Goal: Task Accomplishment & Management: Use online tool/utility

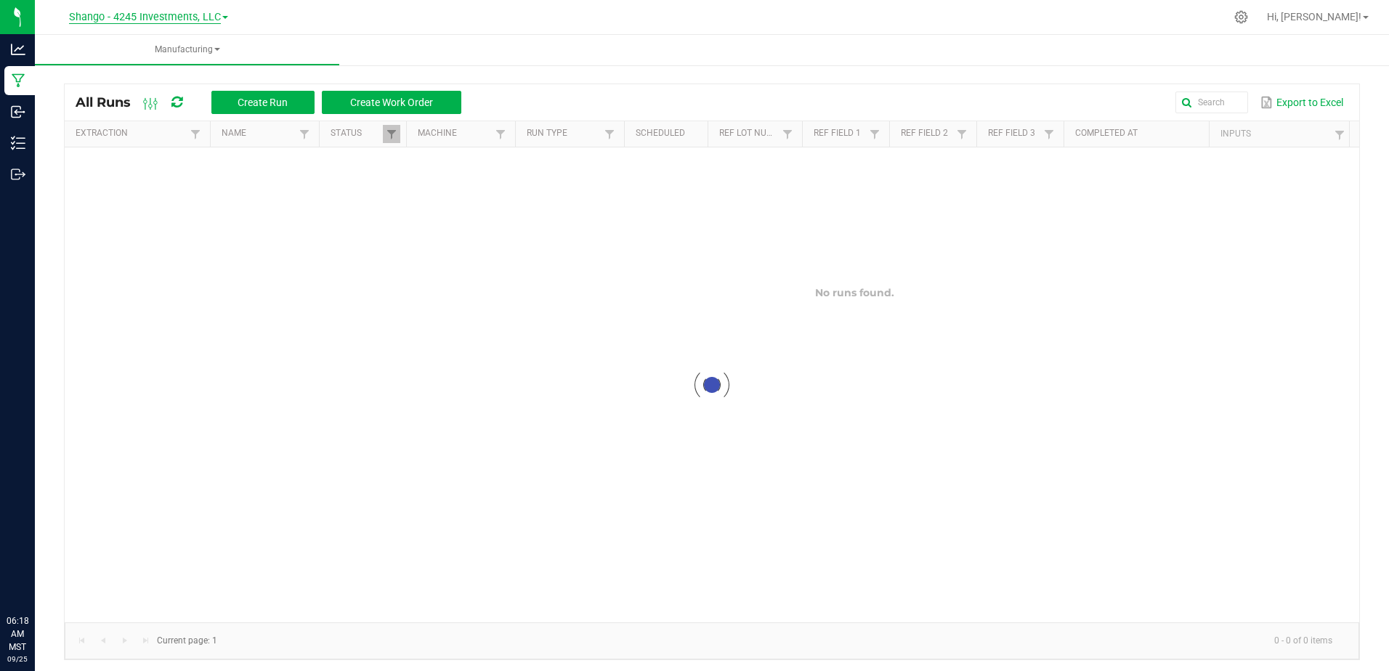
click at [153, 15] on span "Shango - 4245 Investments, LLC" at bounding box center [145, 17] width 152 height 13
click at [151, 49] on link "DXR FINANCE 4 LLC dba True Harvest (Total Health and Wellness)" at bounding box center [148, 51] width 212 height 20
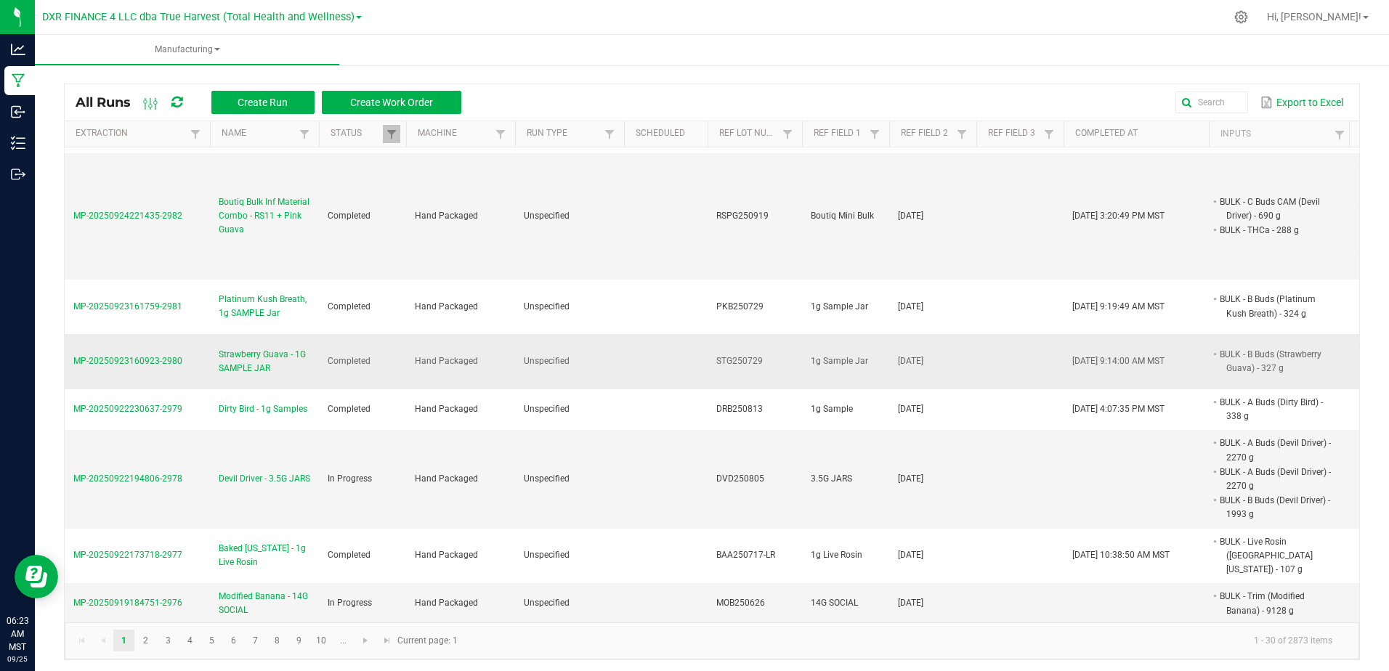
scroll to position [944, 0]
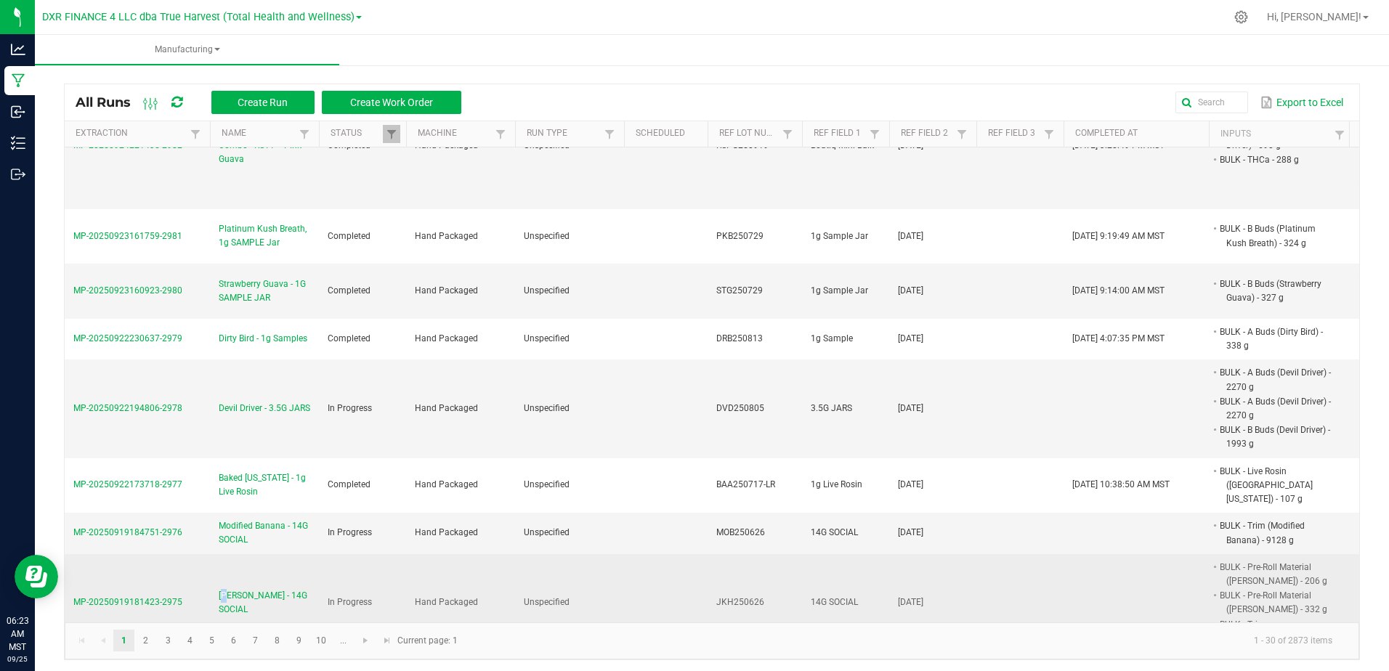
click at [226, 589] on span "[PERSON_NAME] - 14G SOCIAL" at bounding box center [265, 603] width 92 height 28
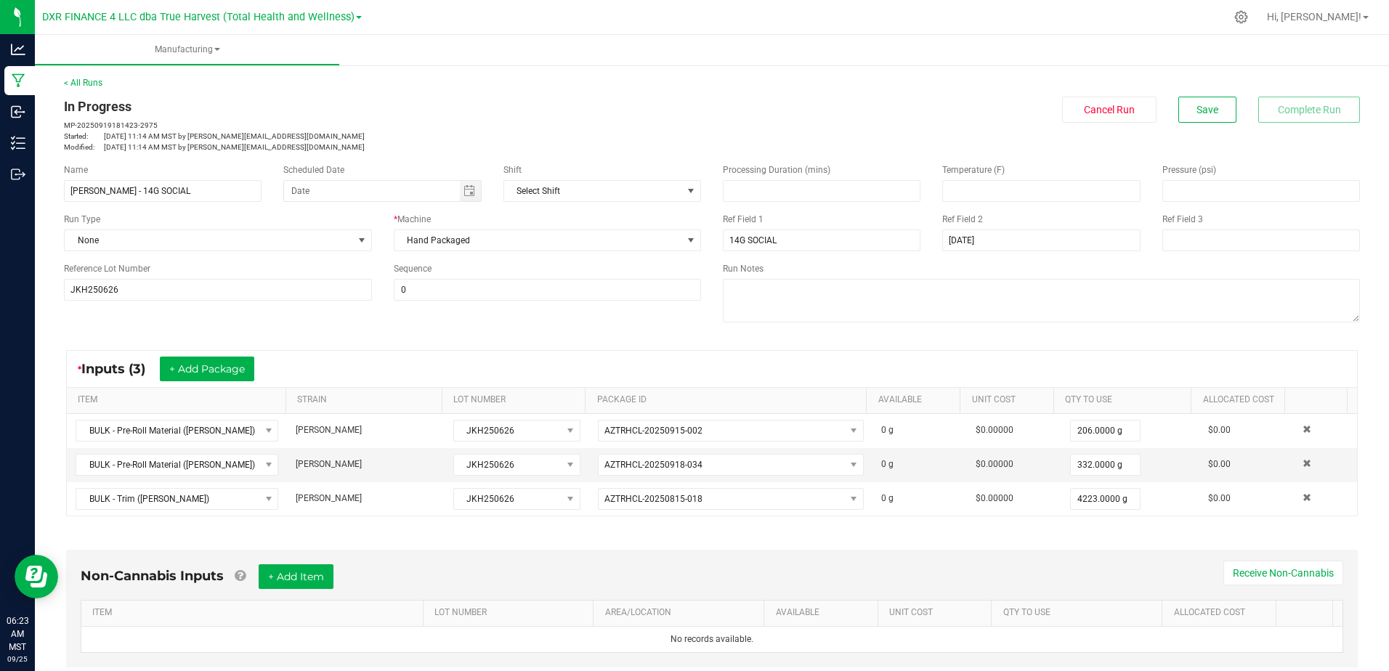
click at [462, 329] on div "Name [PERSON_NAME] - 14G SOCIAL Scheduled Date Shift Select Shift Run Type None…" at bounding box center [712, 245] width 1318 height 184
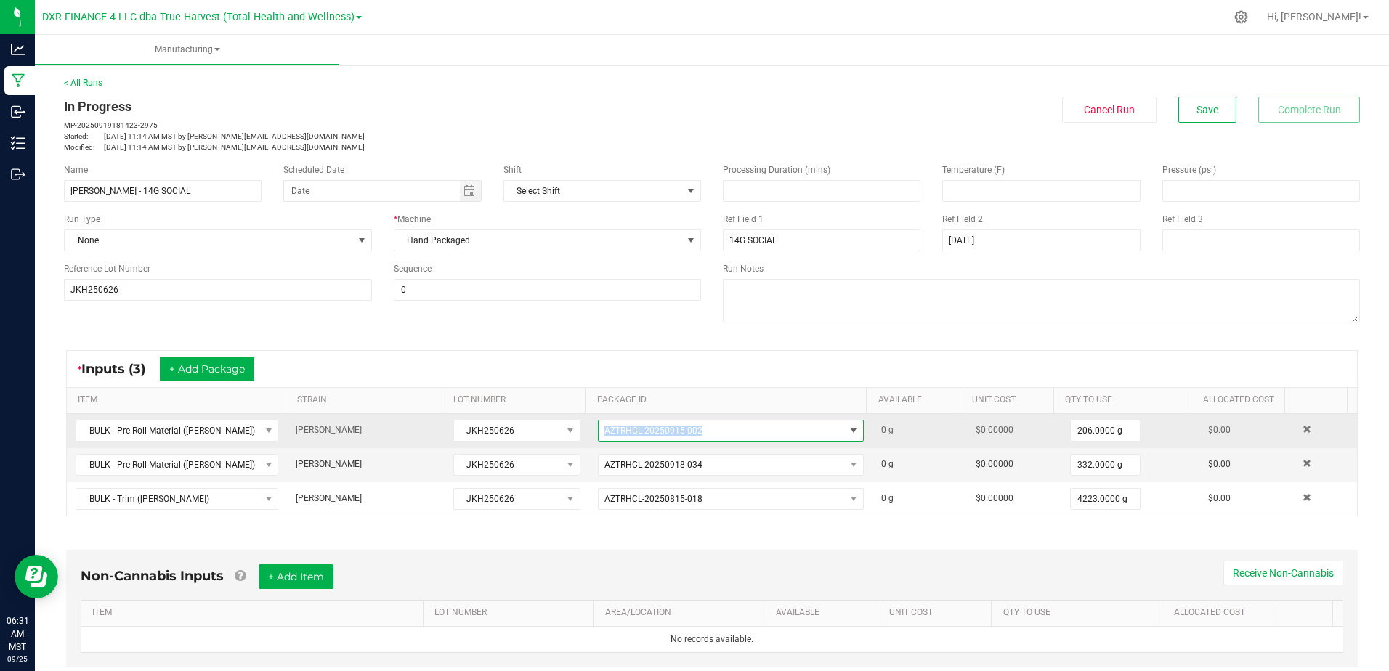
drag, startPoint x: 693, startPoint y: 431, endPoint x: 595, endPoint y: 432, distance: 98.1
click at [599, 433] on span "AZTRHCL-20250915-002" at bounding box center [722, 431] width 246 height 20
drag, startPoint x: 595, startPoint y: 432, endPoint x: 568, endPoint y: 437, distance: 27.2
click at [568, 437] on tr "BULK - Pre-Roll Material ([PERSON_NAME]) [PERSON_NAME] JKH250626 AZTRHCL-202509…" at bounding box center [712, 431] width 1290 height 34
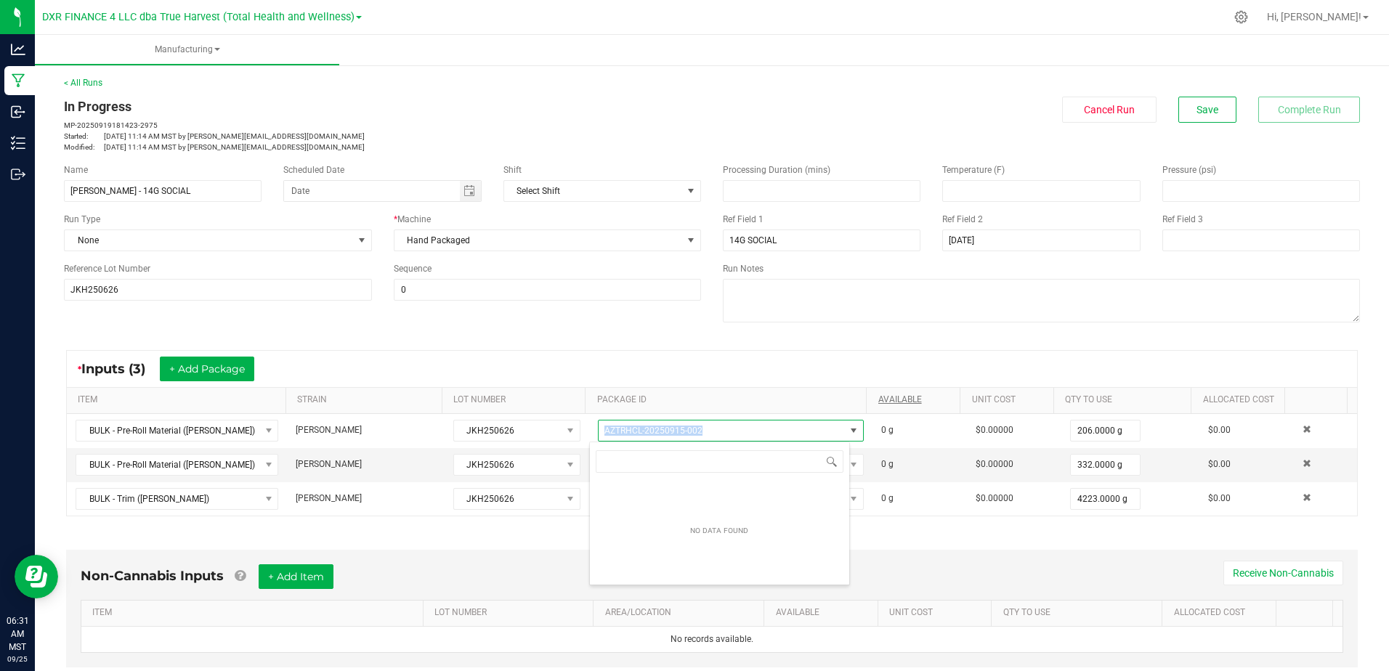
copy tr "AZTRHCL-20250915-002"
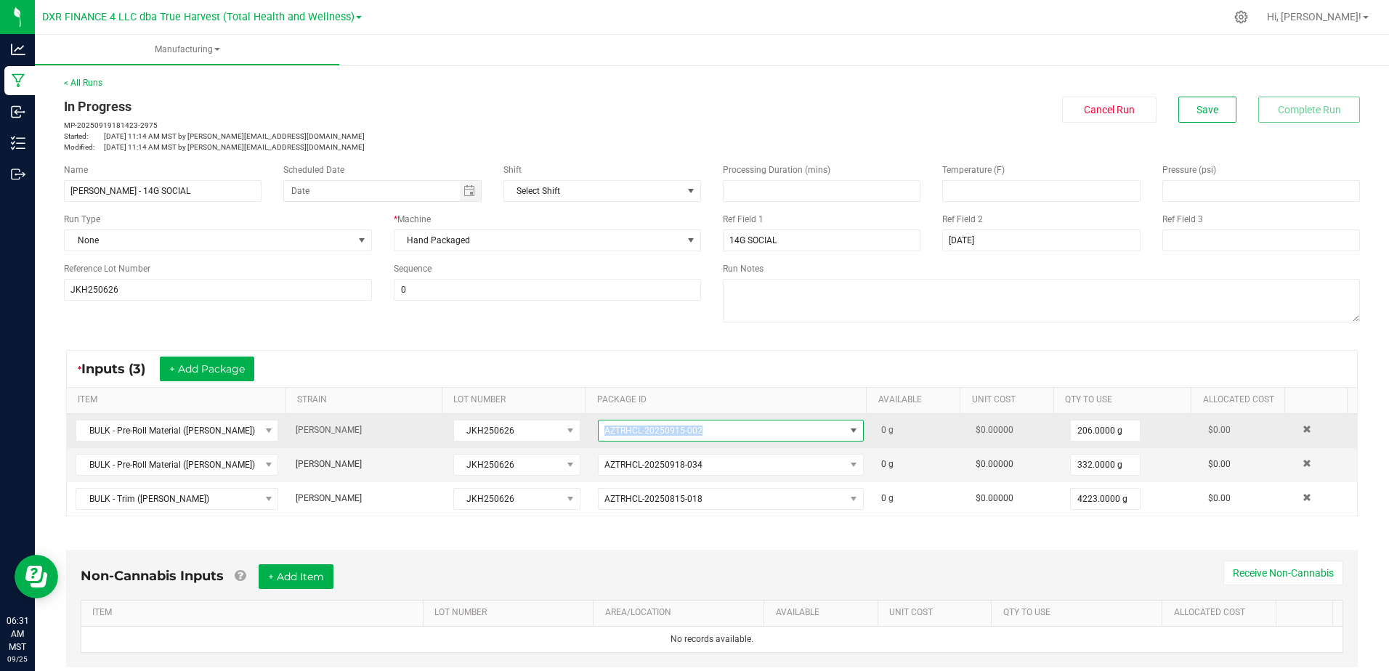
copy tr "AZTRHCL-20250915-002"
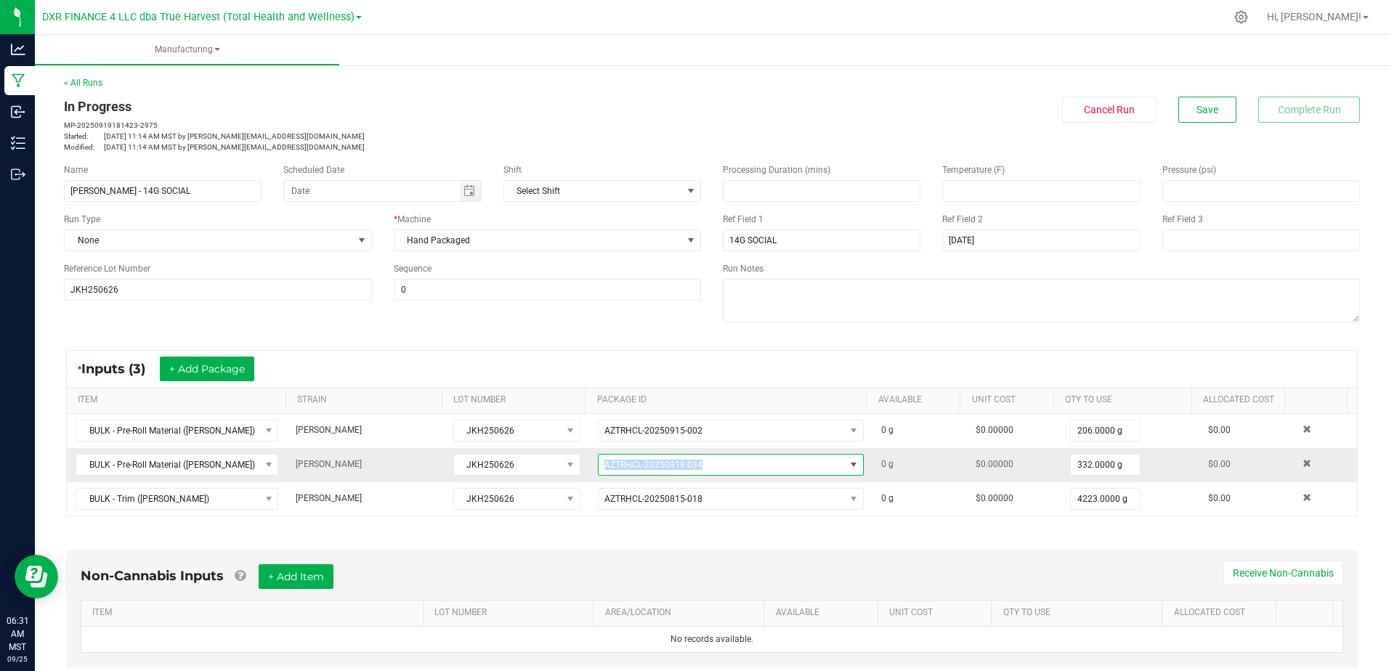
drag, startPoint x: 696, startPoint y: 468, endPoint x: 596, endPoint y: 465, distance: 99.6
click at [599, 465] on span "AZTRHCL-20250918-034" at bounding box center [722, 465] width 246 height 20
click at [599, 470] on span "AZTRHCL-20250918-034" at bounding box center [722, 465] width 246 height 20
copy span "AZTRHCL-20250918-034"
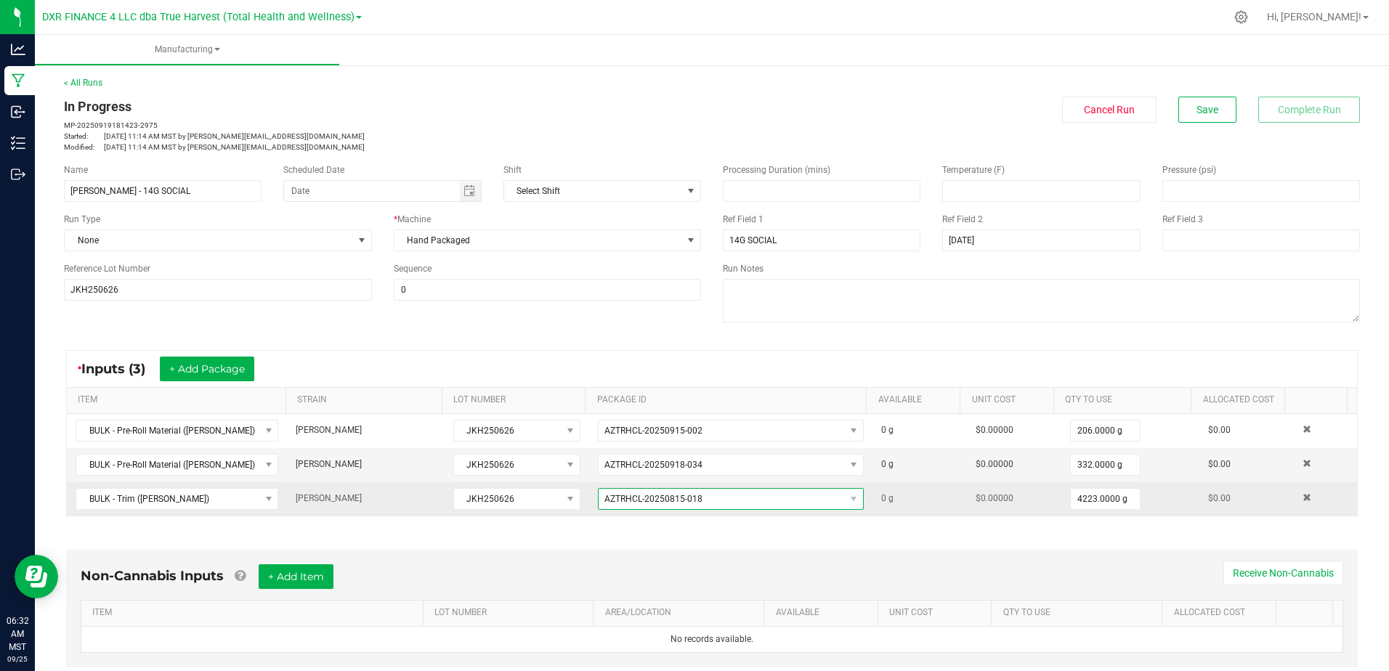
click at [700, 499] on span "AZTRHCL-20250815-018" at bounding box center [722, 499] width 246 height 20
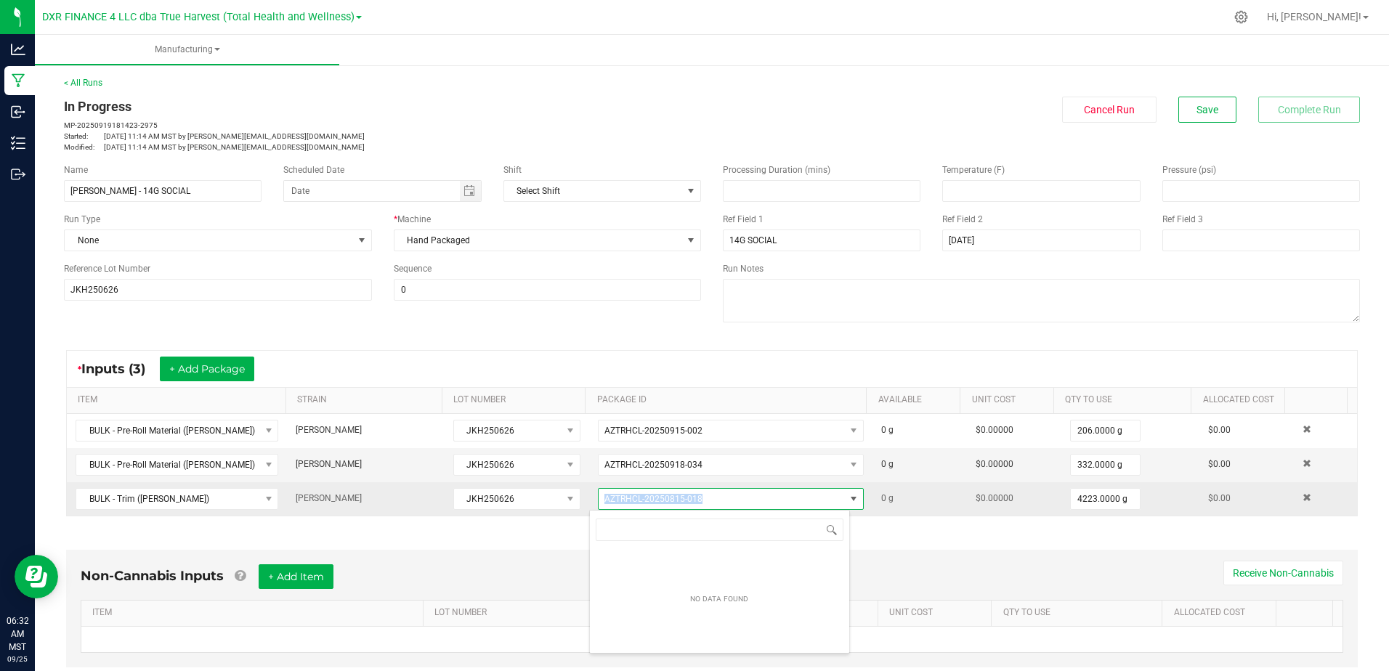
drag, startPoint x: 694, startPoint y: 501, endPoint x: 592, endPoint y: 500, distance: 102.4
click at [599, 500] on span "AZTRHCL-20250815-018" at bounding box center [722, 499] width 246 height 20
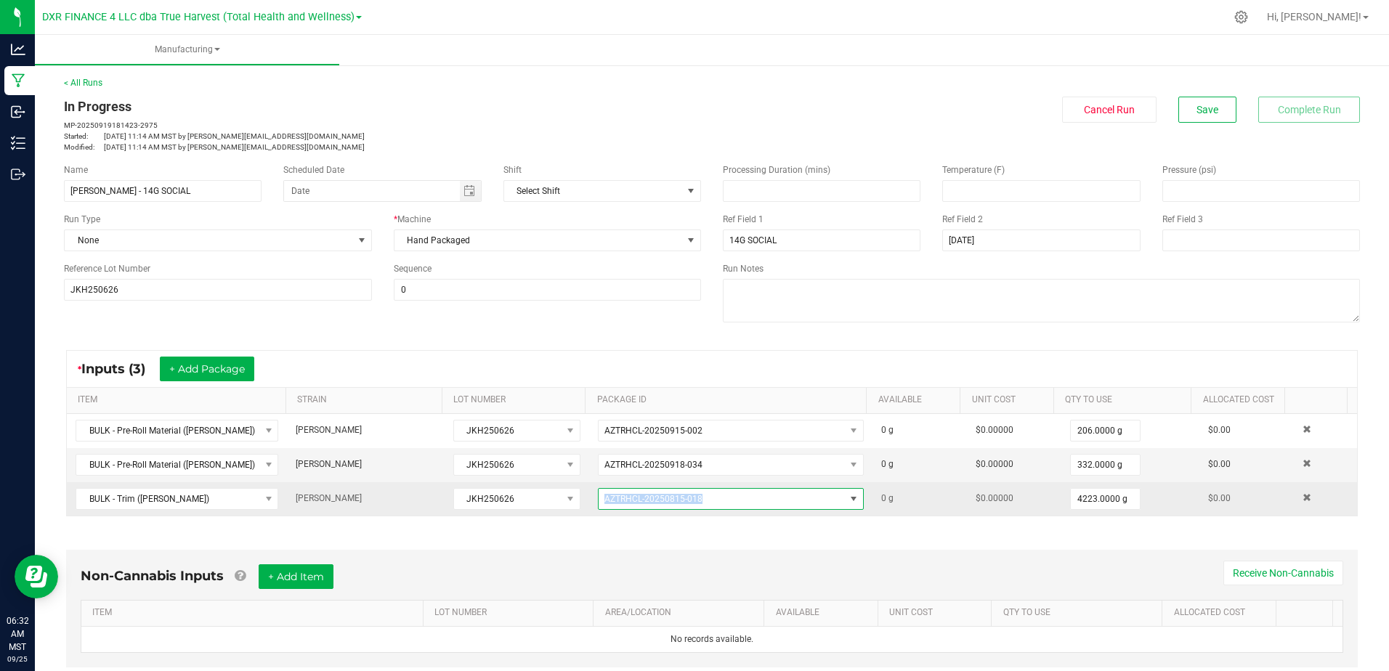
copy span "AZTRHCL-20250815-018"
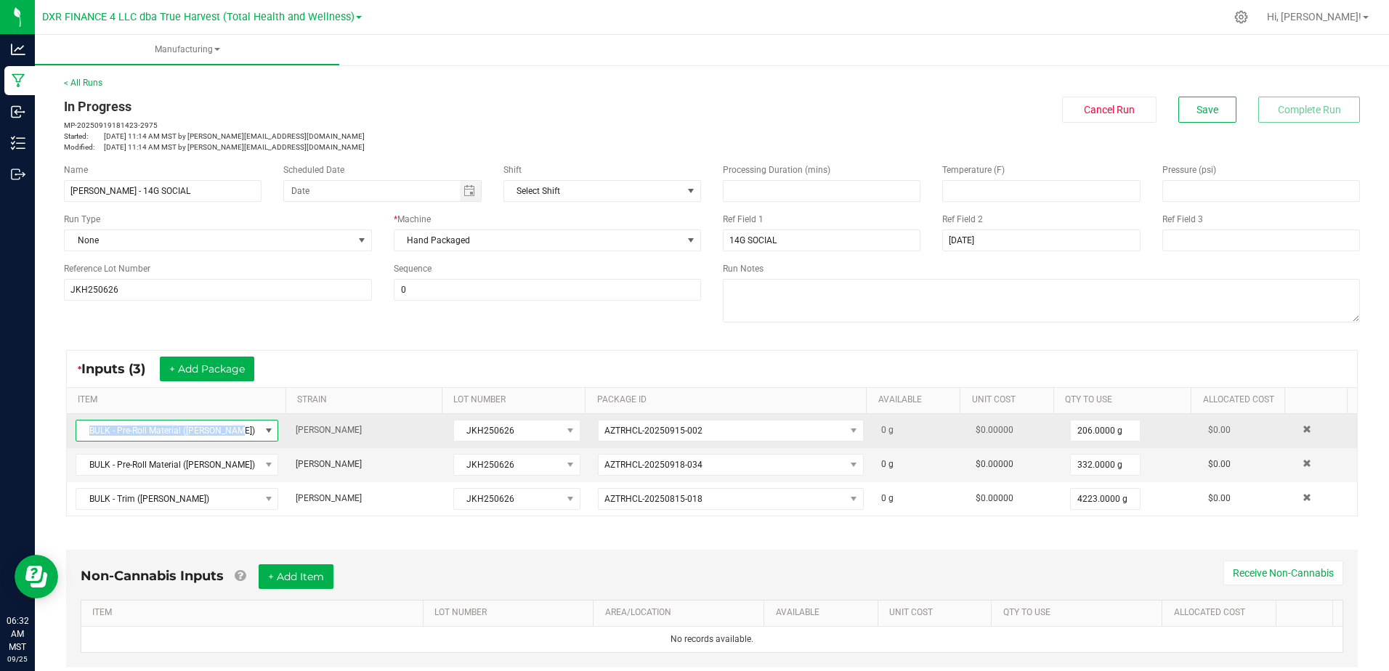
drag, startPoint x: 230, startPoint y: 428, endPoint x: 74, endPoint y: 429, distance: 156.2
click at [74, 429] on td "BULK - Pre-Roll Material ([PERSON_NAME])" at bounding box center [177, 431] width 220 height 34
copy span "BULK - Pre-Roll Material ([PERSON_NAME])"
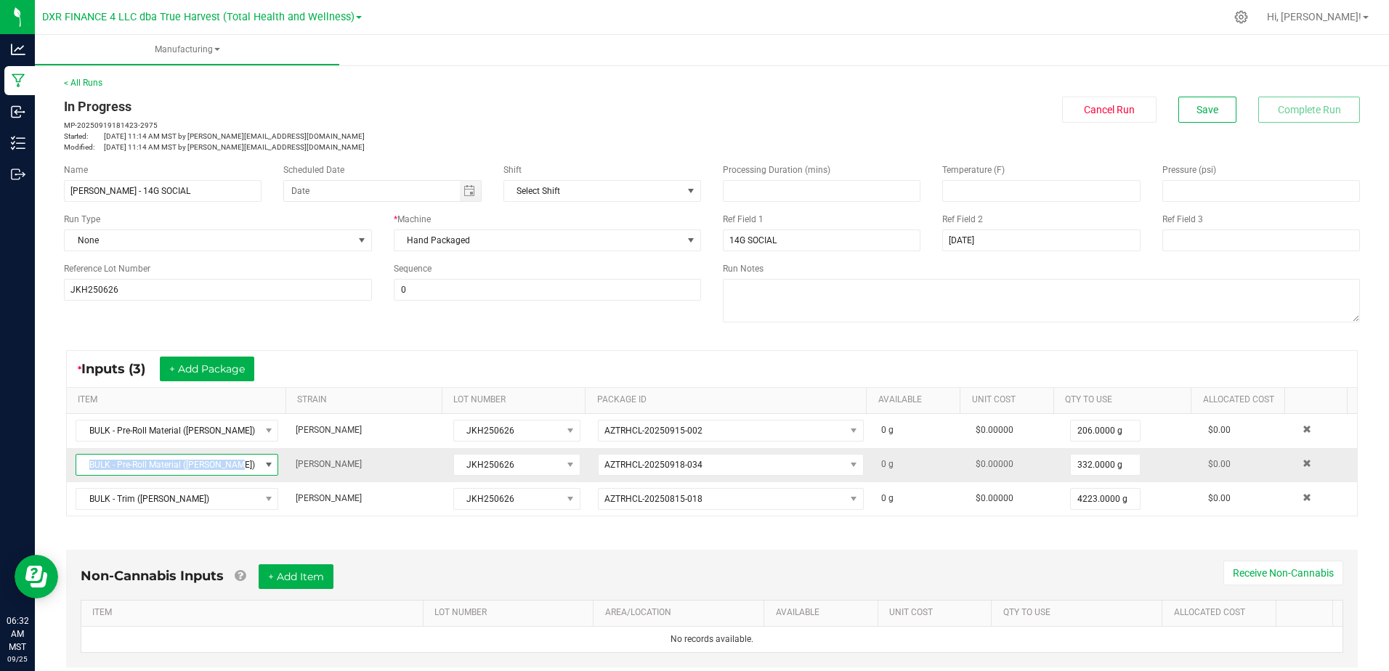
drag, startPoint x: 230, startPoint y: 463, endPoint x: 83, endPoint y: 467, distance: 147.5
click at [83, 467] on span "BULK - Pre-Roll Material ([PERSON_NAME])" at bounding box center [167, 465] width 183 height 20
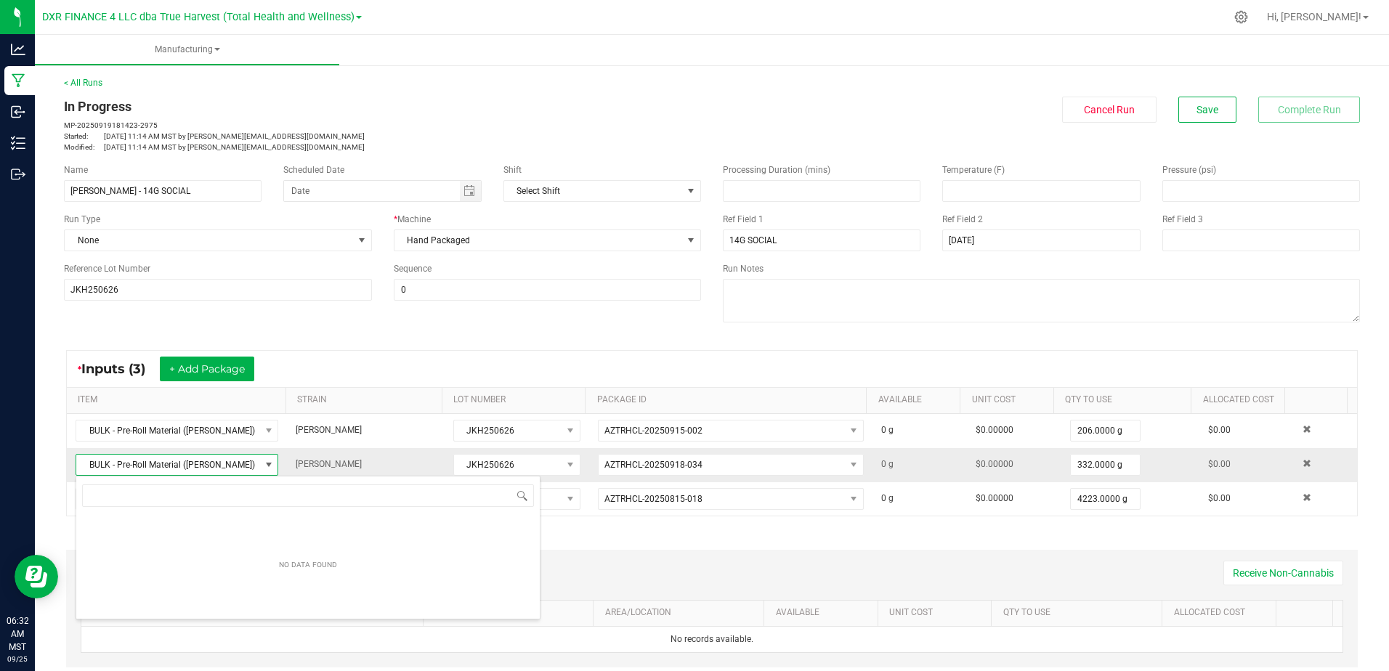
scroll to position [22, 197]
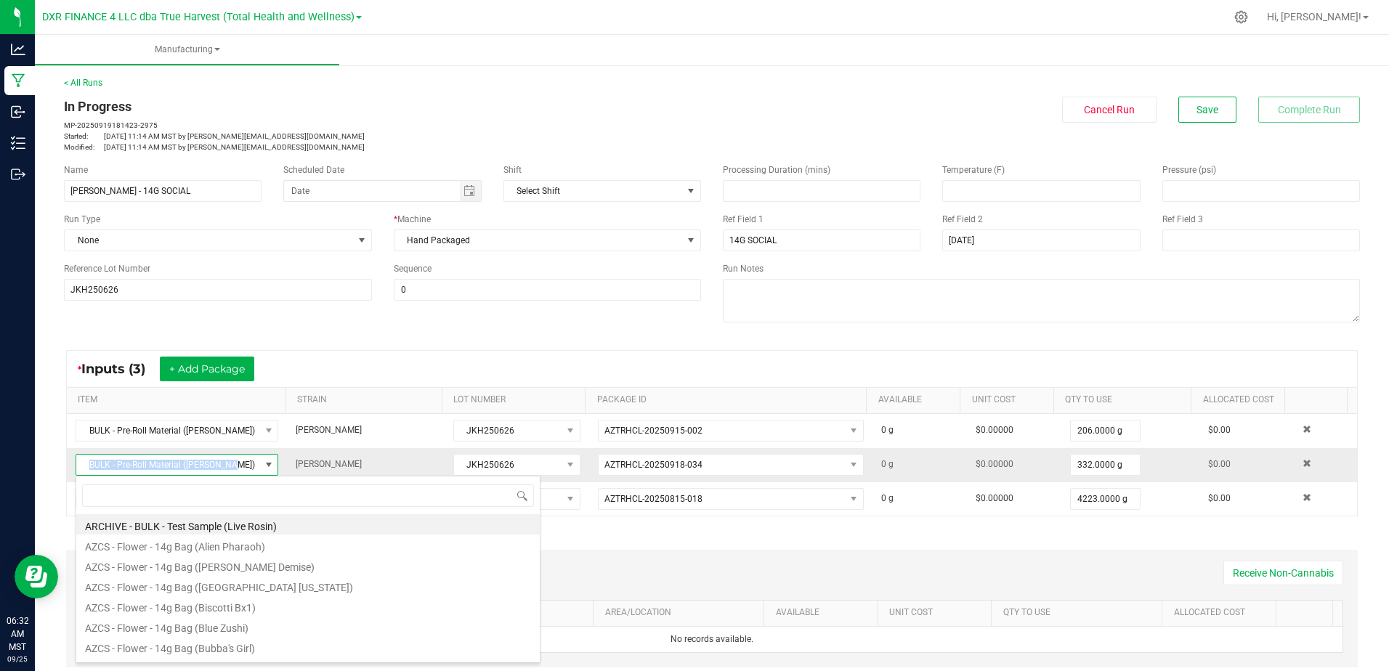
drag, startPoint x: 83, startPoint y: 467, endPoint x: 74, endPoint y: 466, distance: 8.7
click at [74, 467] on td "BULK - Pre-Roll Material ([PERSON_NAME])" at bounding box center [177, 465] width 220 height 34
drag, startPoint x: 74, startPoint y: 466, endPoint x: 88, endPoint y: 466, distance: 13.8
click at [88, 466] on span "BULK - Pre-Roll Material ([PERSON_NAME])" at bounding box center [167, 465] width 183 height 20
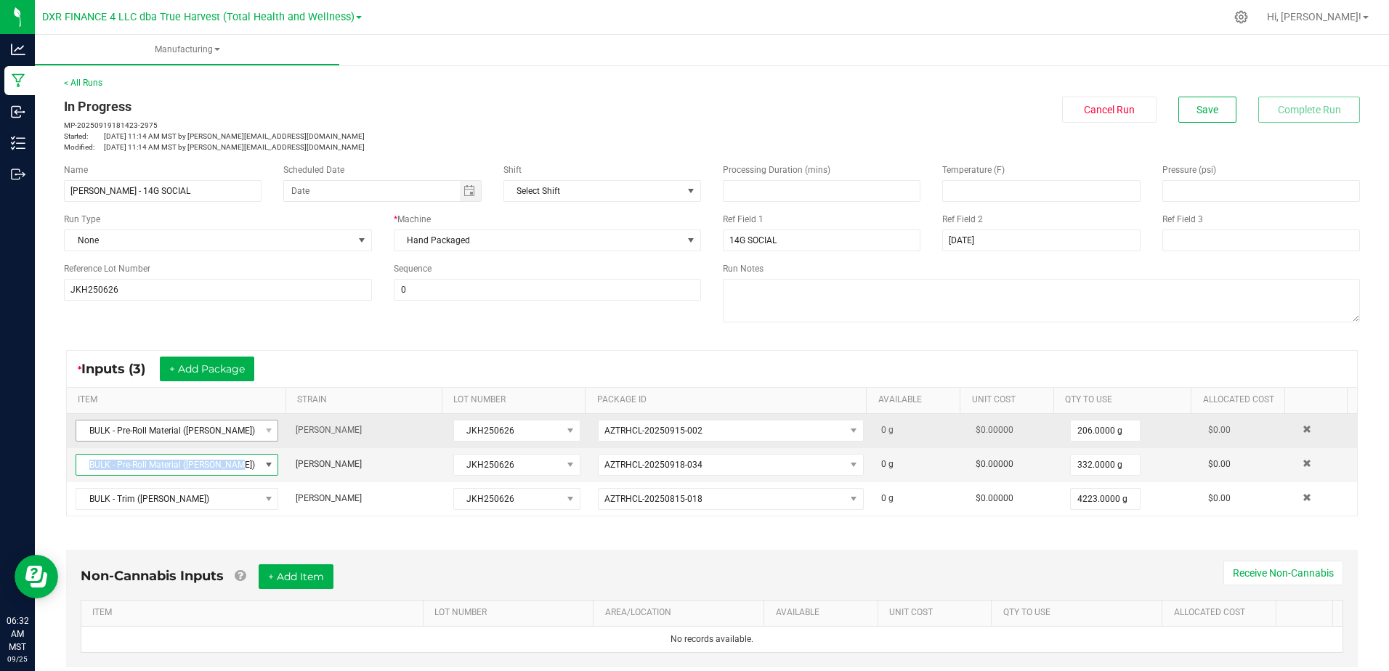
copy span "BULK - Pre-Roll Material ([PERSON_NAME])"
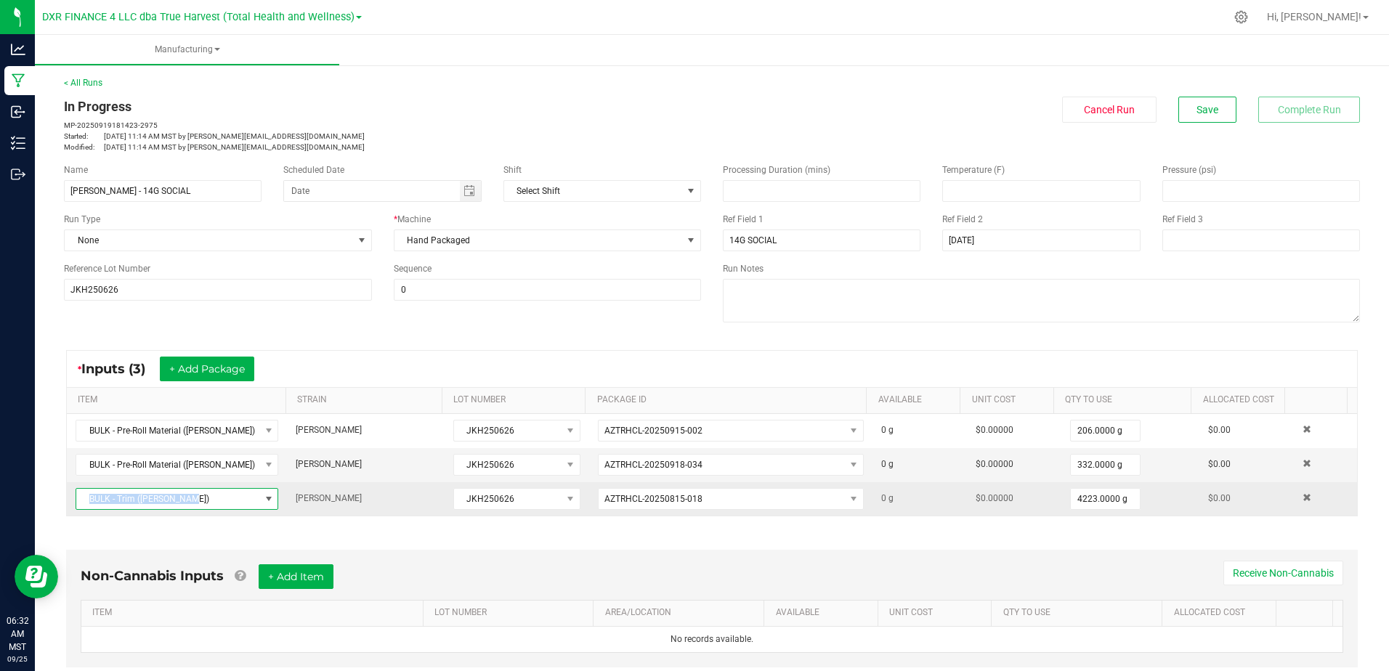
drag, startPoint x: 192, startPoint y: 503, endPoint x: 84, endPoint y: 502, distance: 108.2
click at [84, 502] on span "BULK - Trim ([PERSON_NAME])" at bounding box center [167, 499] width 183 height 20
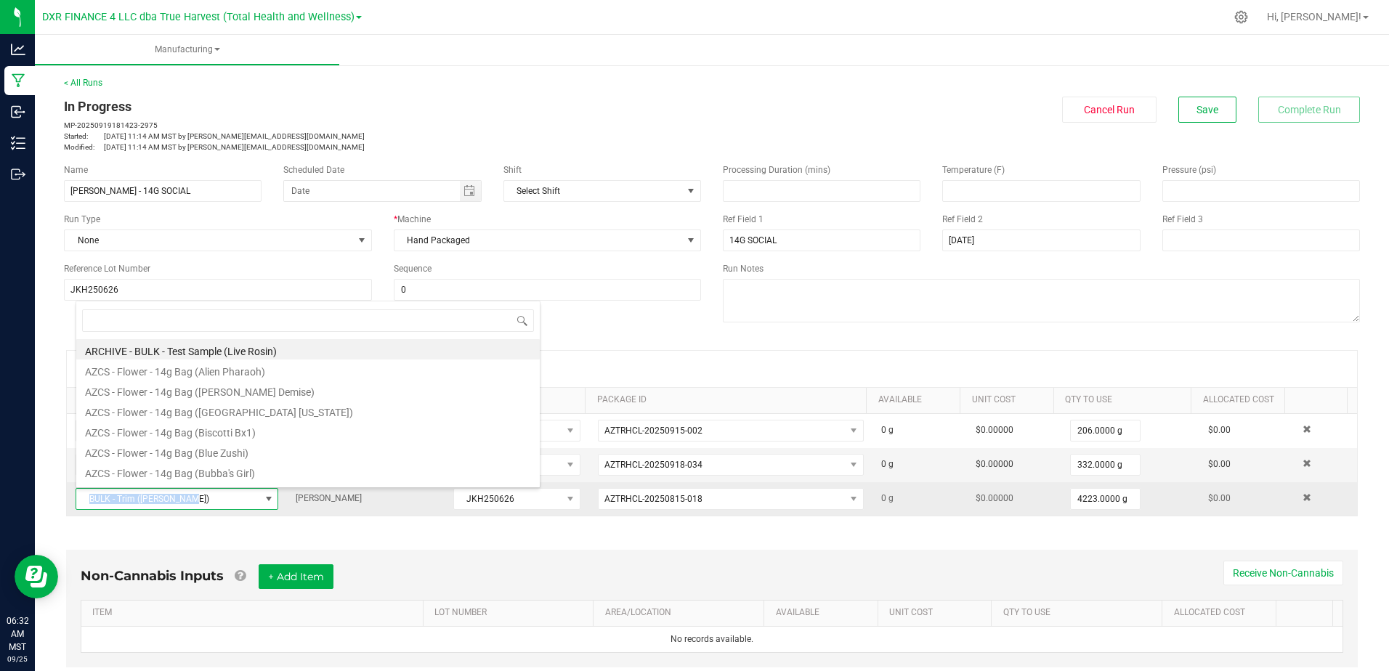
click at [81, 503] on span "BULK - Trim ([PERSON_NAME])" at bounding box center [167, 499] width 183 height 20
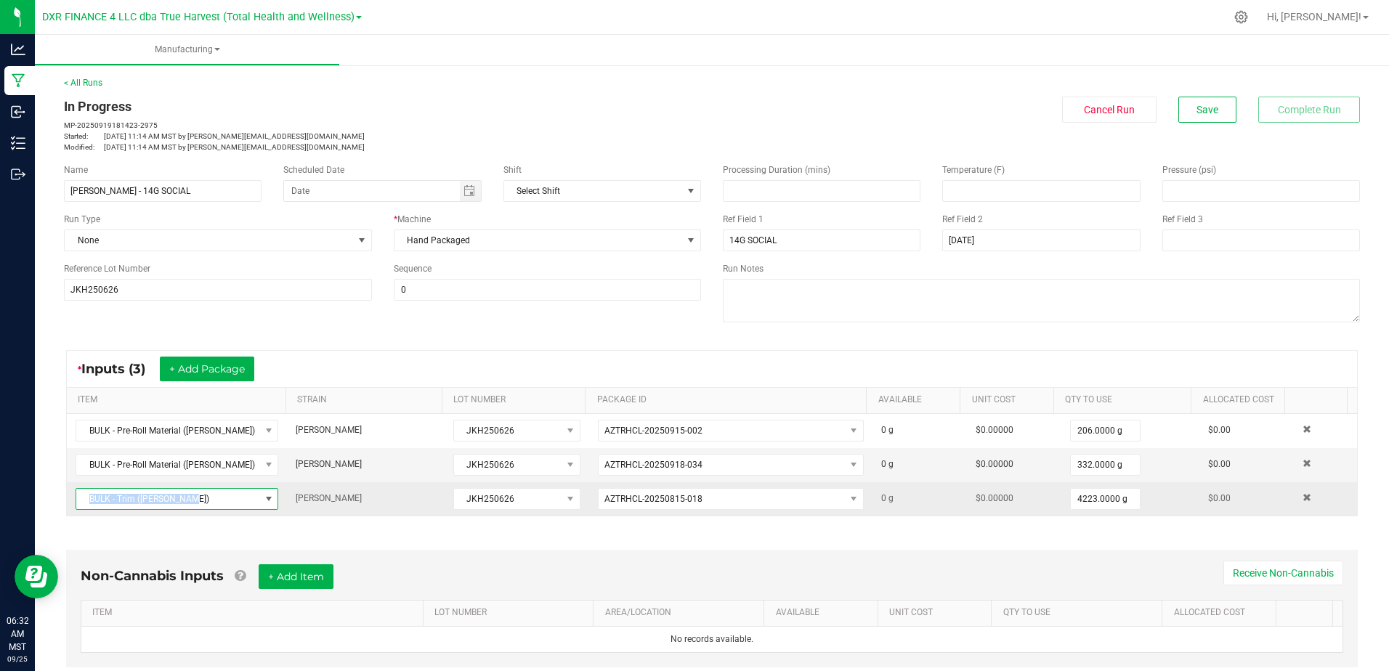
copy span "BULK - Trim ([PERSON_NAME])"
